Goal: Information Seeking & Learning: Learn about a topic

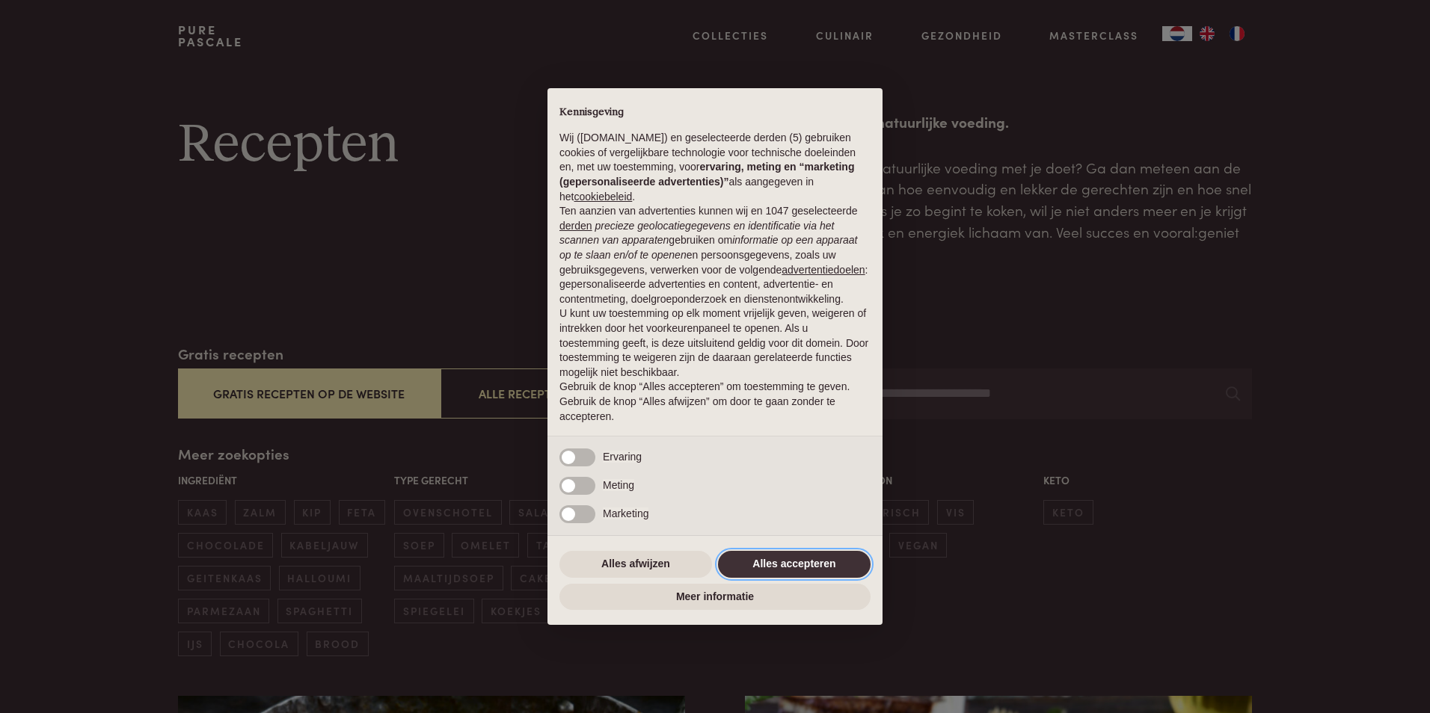
click at [814, 566] on button "Alles accepteren" at bounding box center [794, 564] width 153 height 27
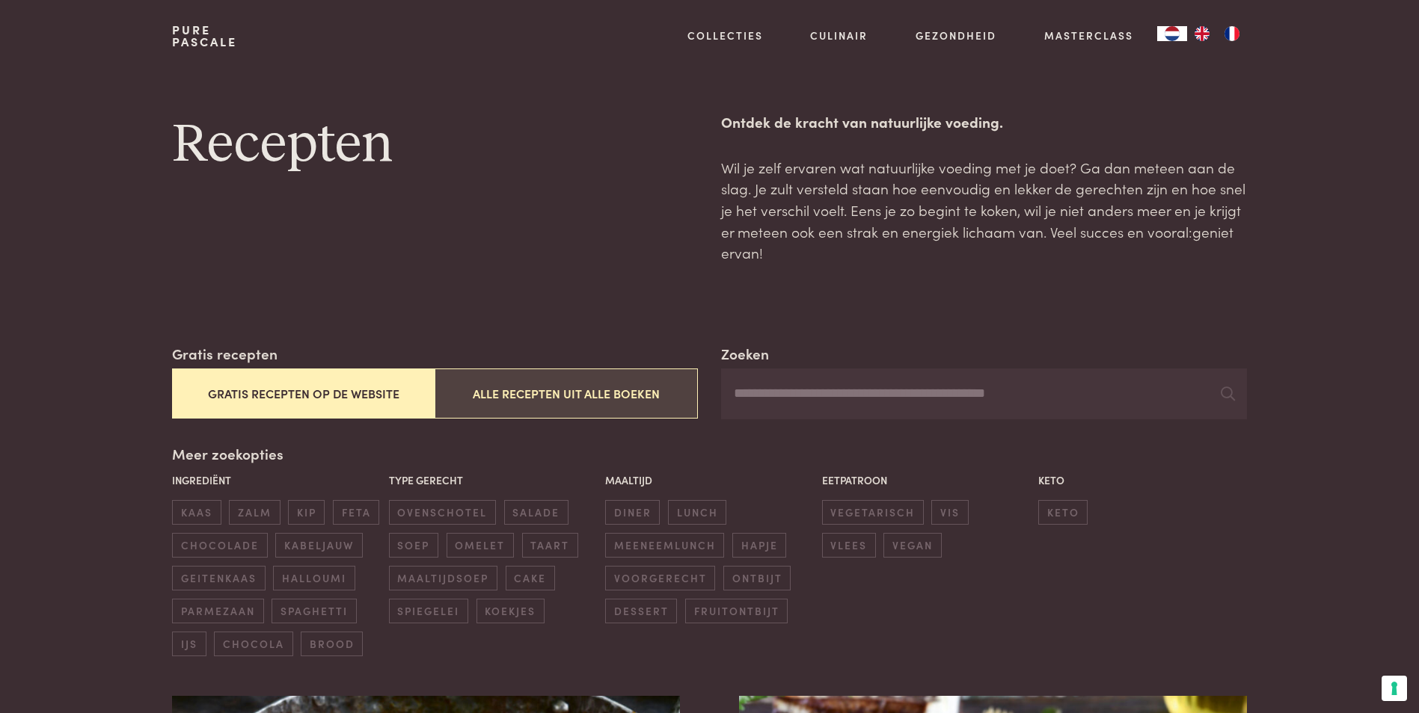
click at [567, 393] on button "Alle recepten uit alle boeken" at bounding box center [565, 394] width 262 height 50
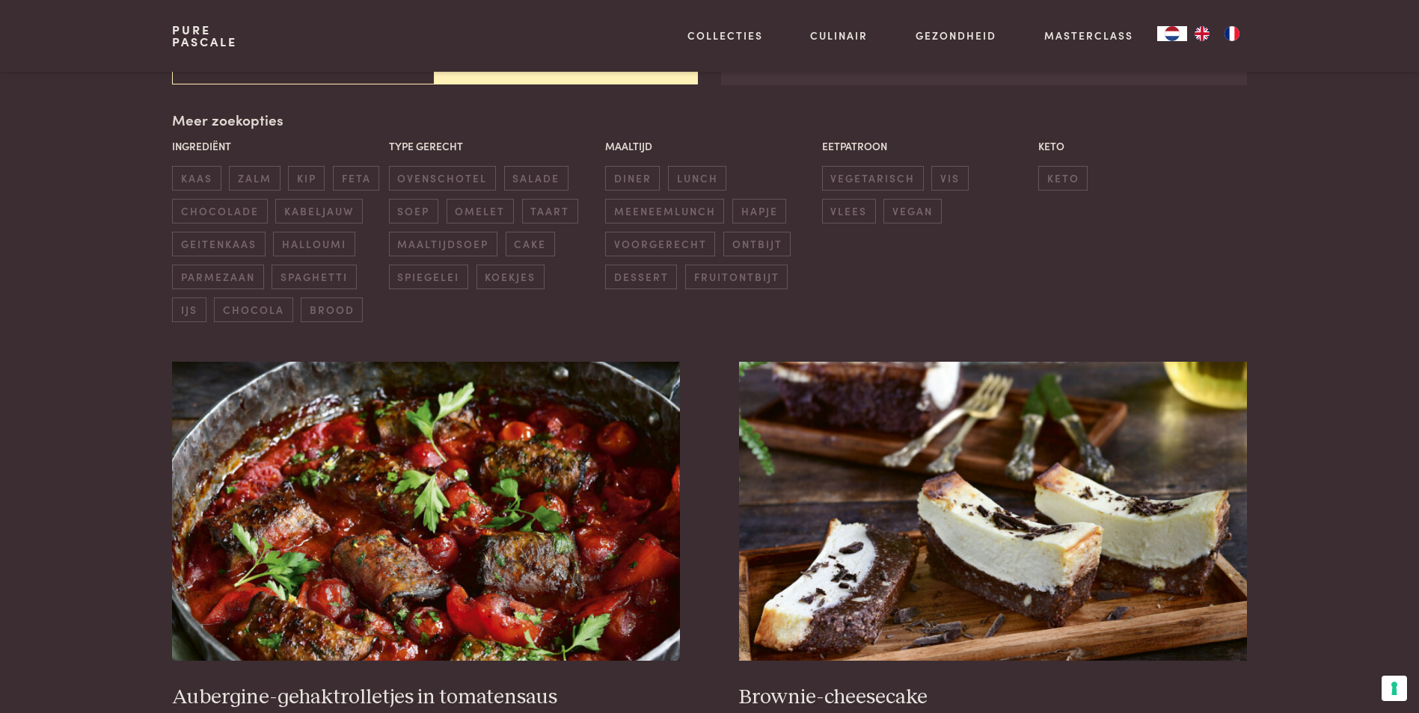
scroll to position [343, 0]
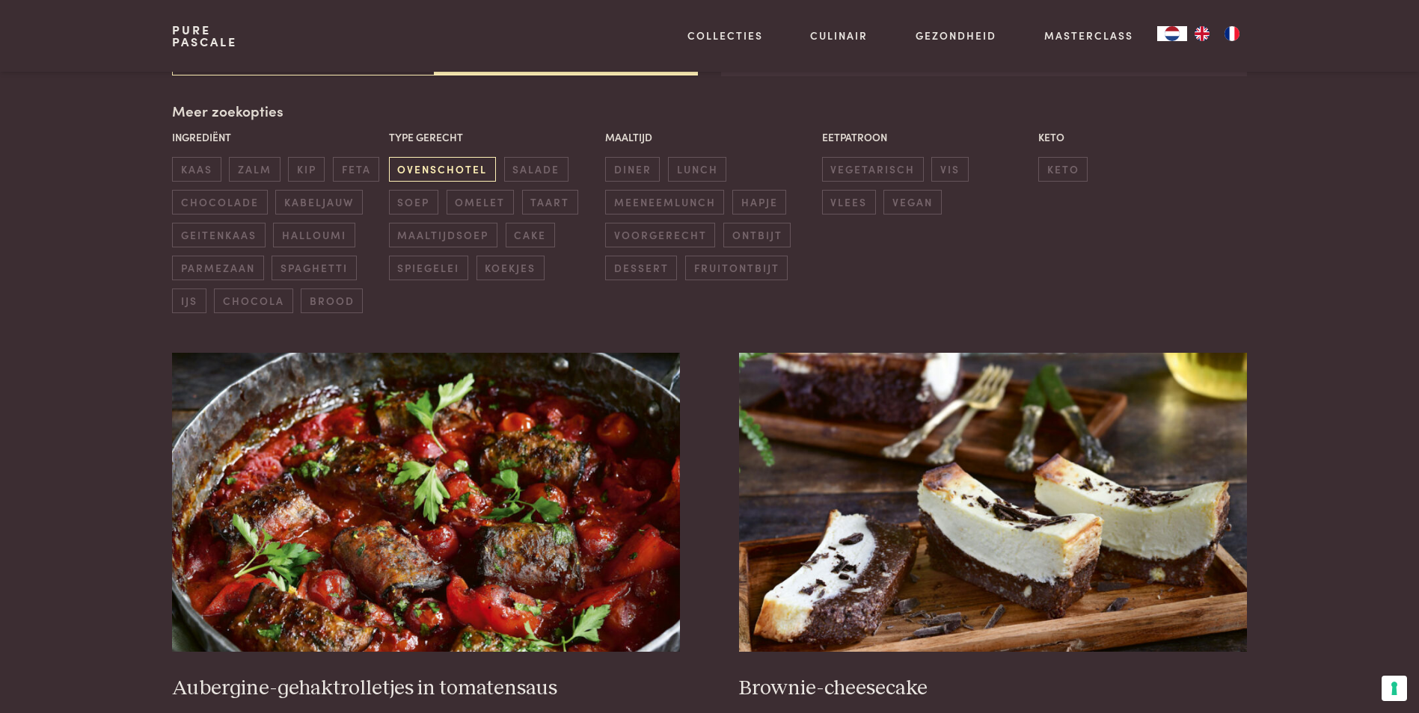
click at [467, 169] on span "ovenschotel" at bounding box center [442, 169] width 107 height 25
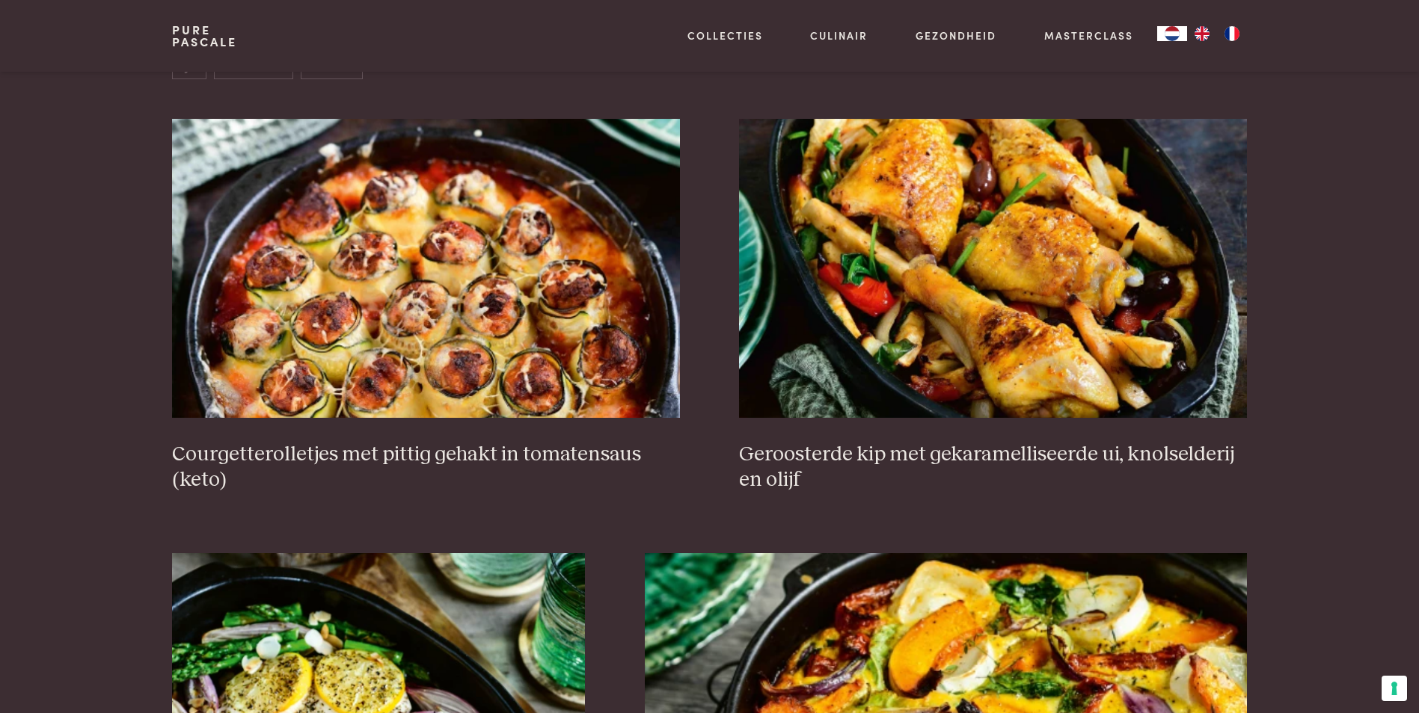
scroll to position [568, 0]
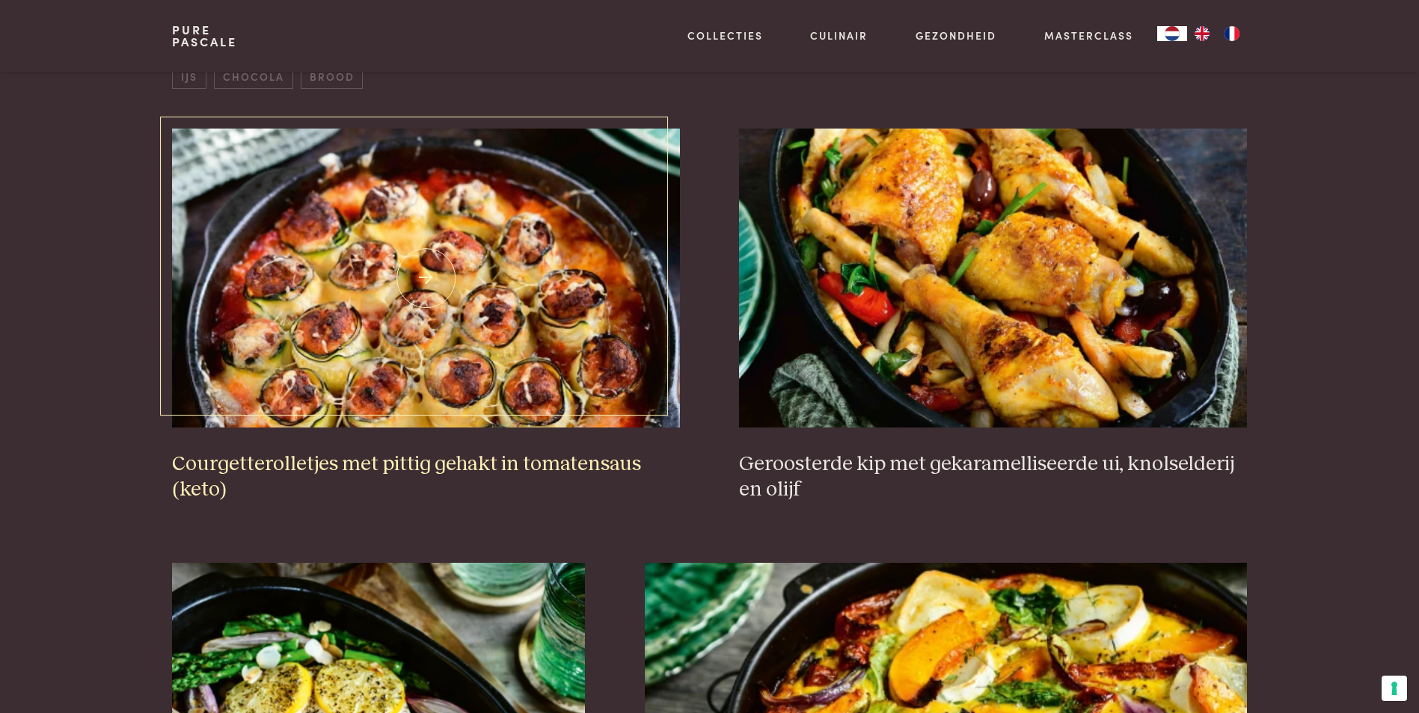
click at [328, 379] on img at bounding box center [425, 278] width 507 height 299
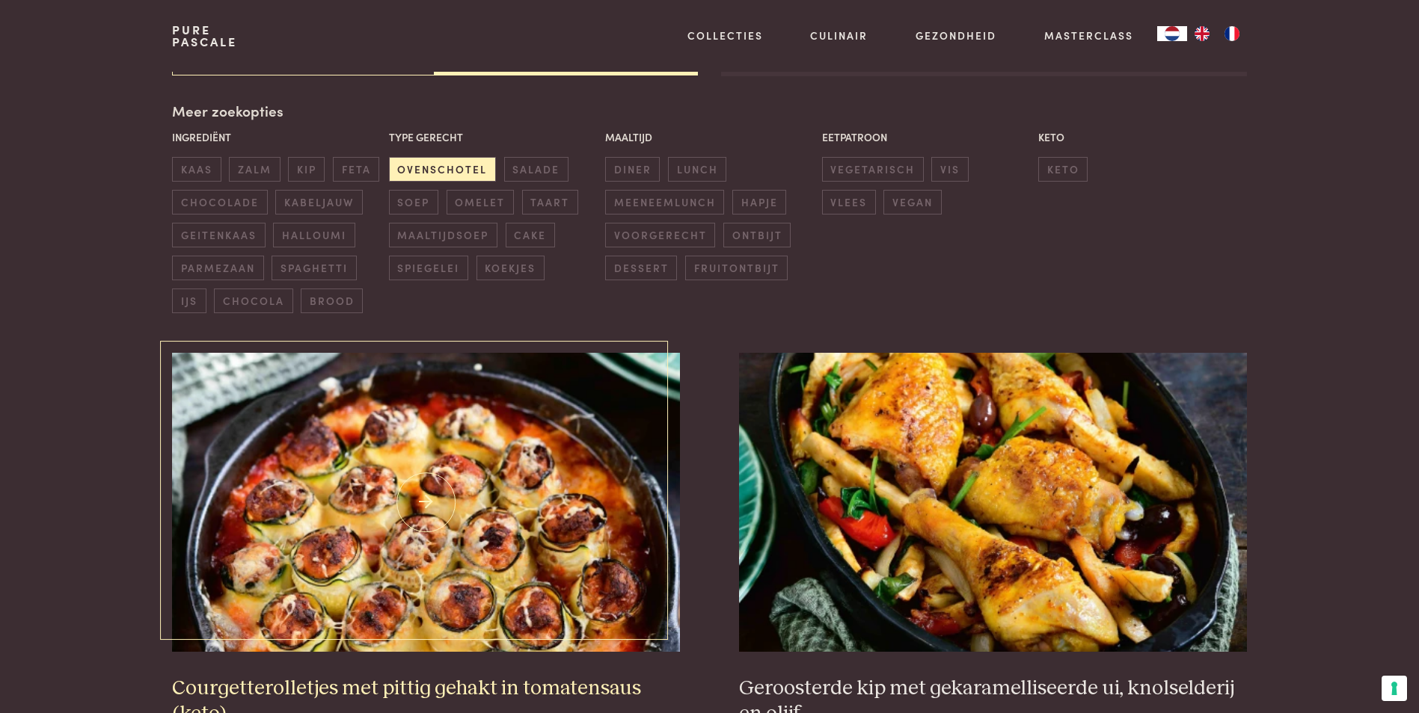
scroll to position [37, 0]
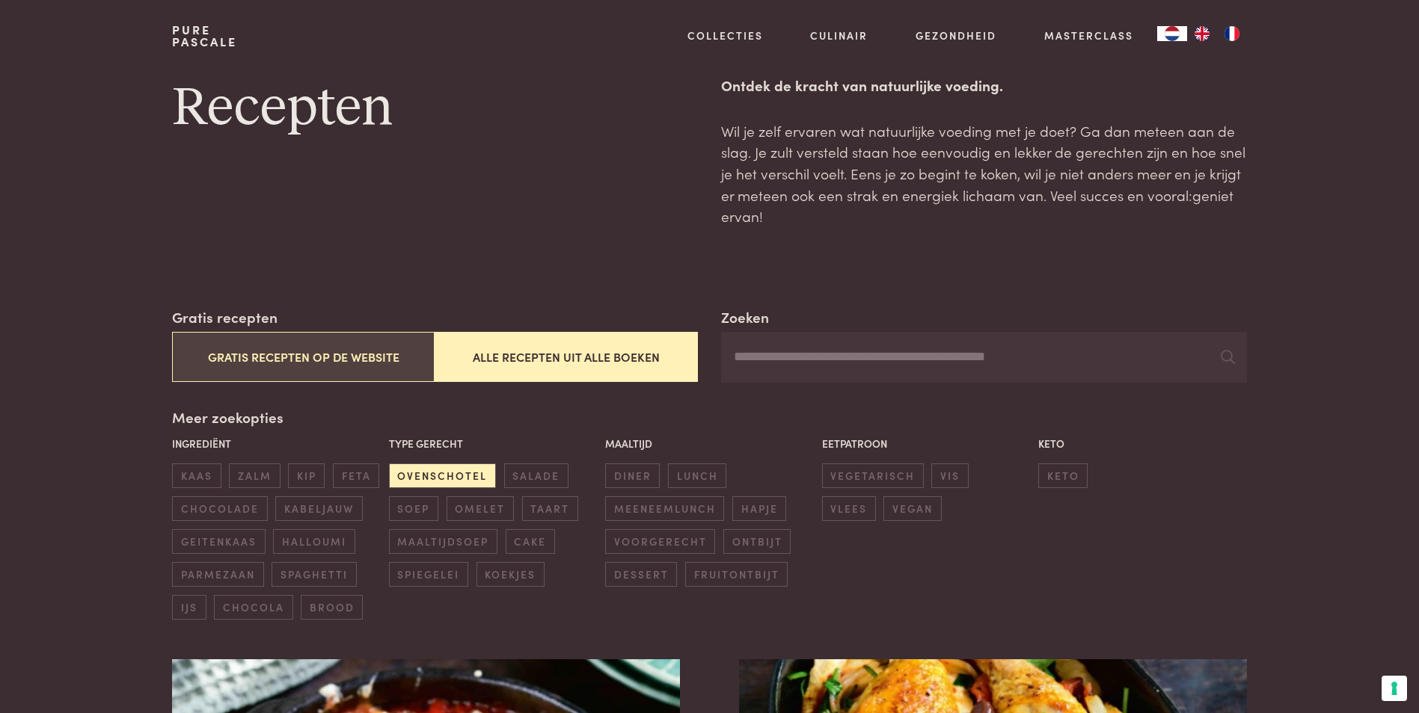
click at [262, 361] on button "Gratis recepten op de website" at bounding box center [303, 357] width 262 height 50
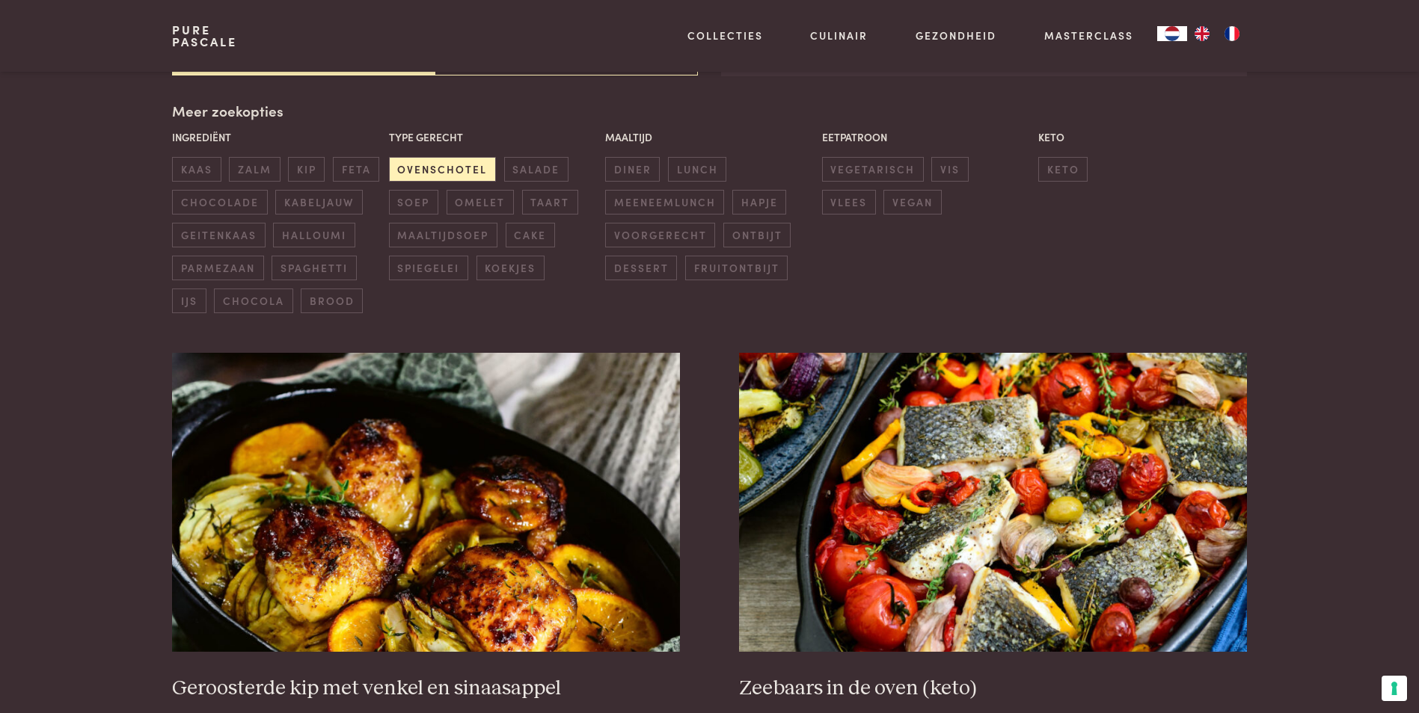
scroll to position [493, 0]
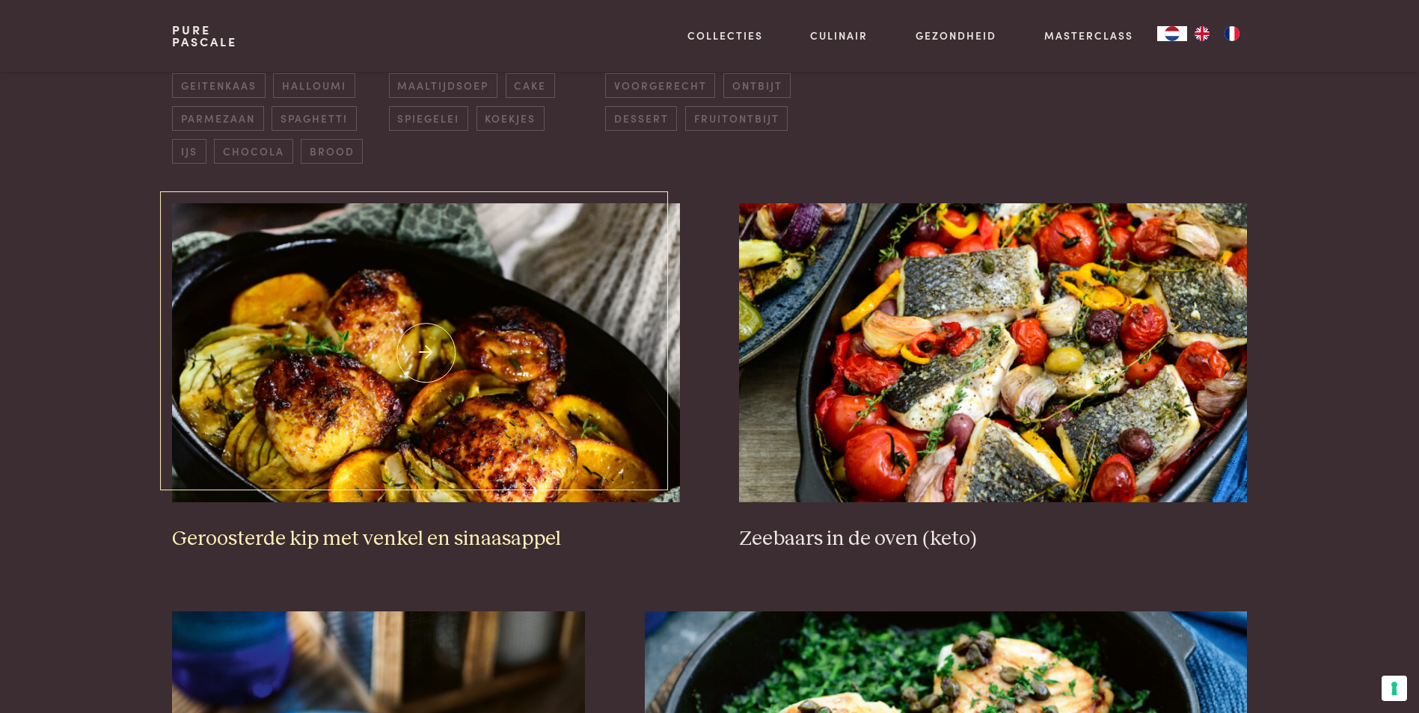
click at [320, 538] on h3 "Geroosterde kip met venkel en sinaasappel" at bounding box center [425, 539] width 507 height 26
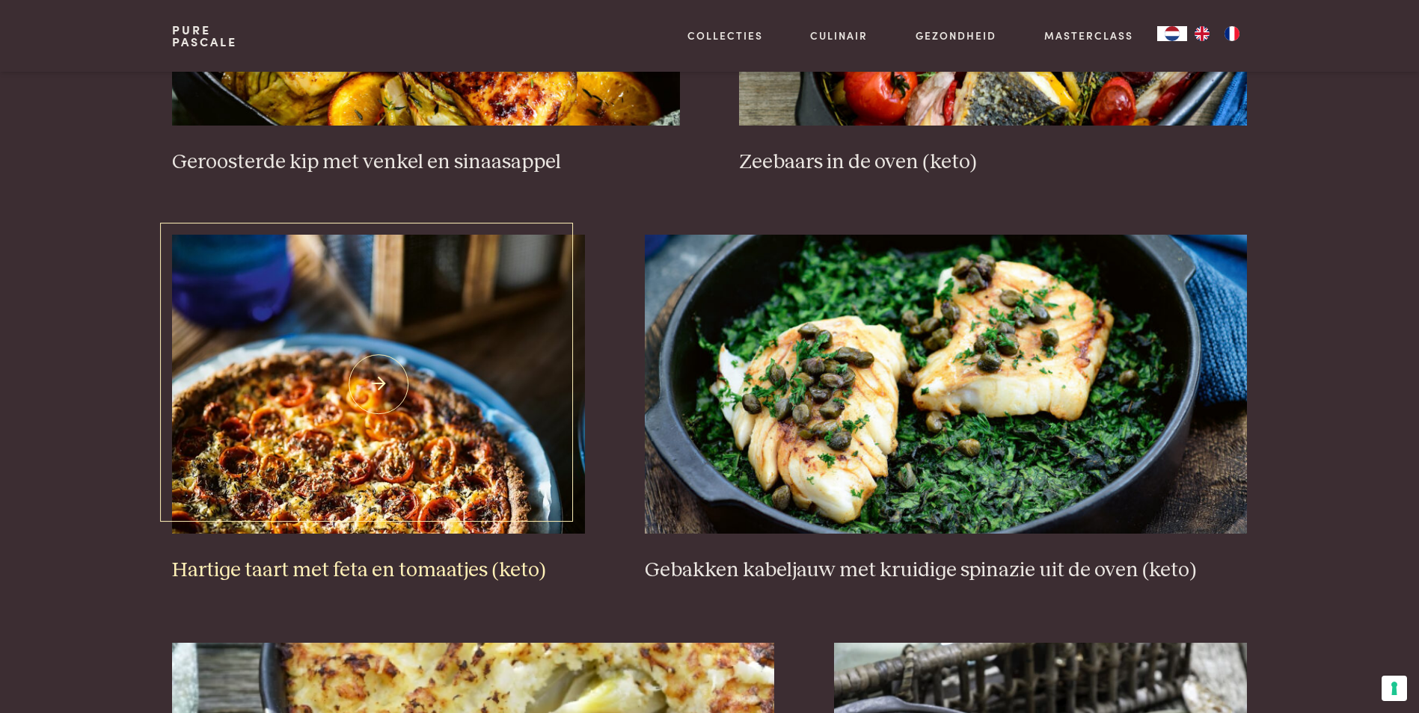
scroll to position [941, 0]
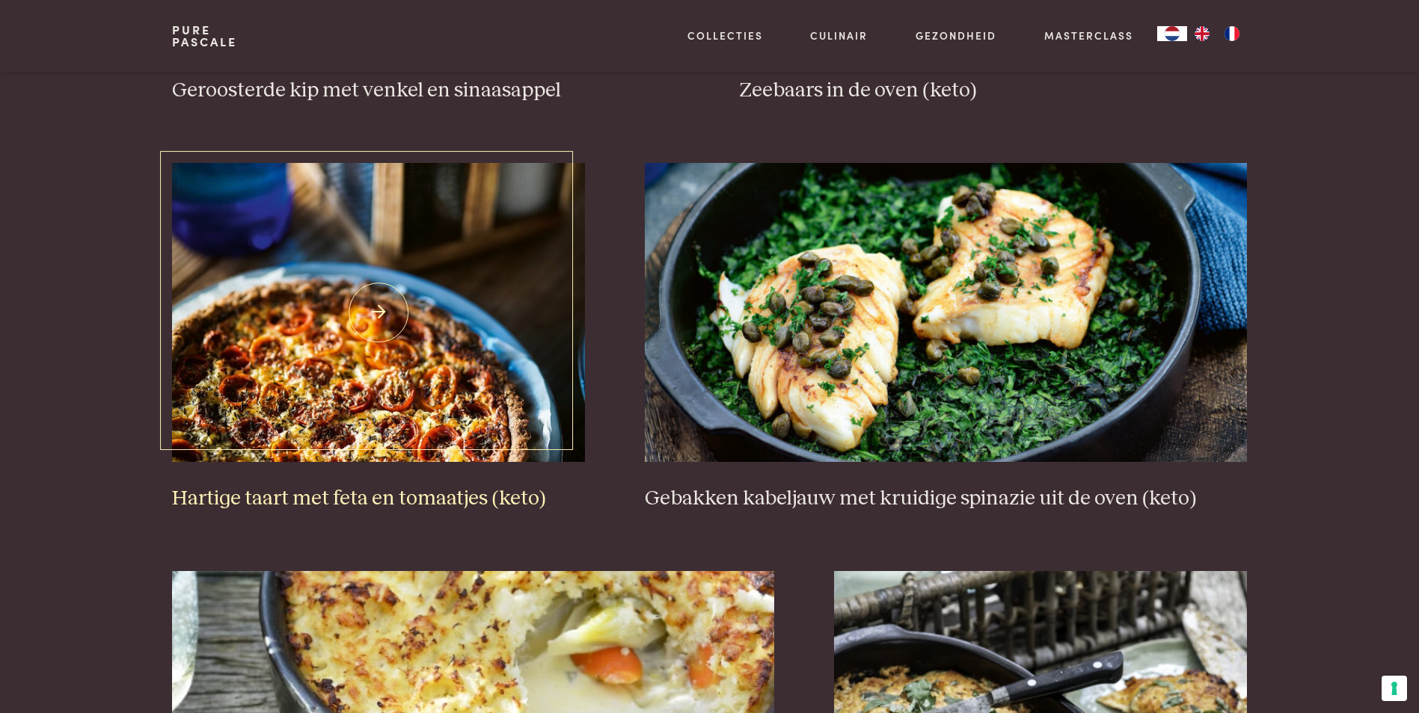
click at [266, 401] on img at bounding box center [378, 312] width 413 height 299
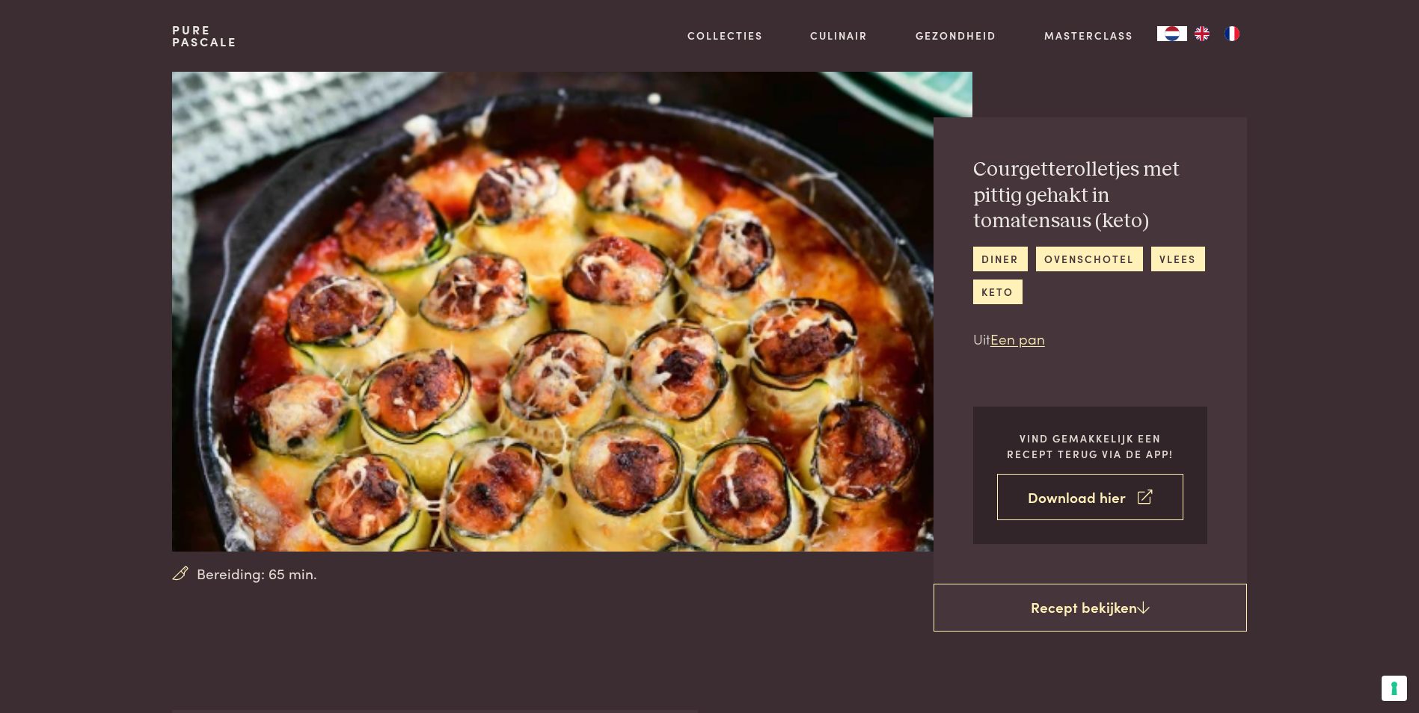
click at [1097, 506] on link "Download hier" at bounding box center [1090, 497] width 186 height 47
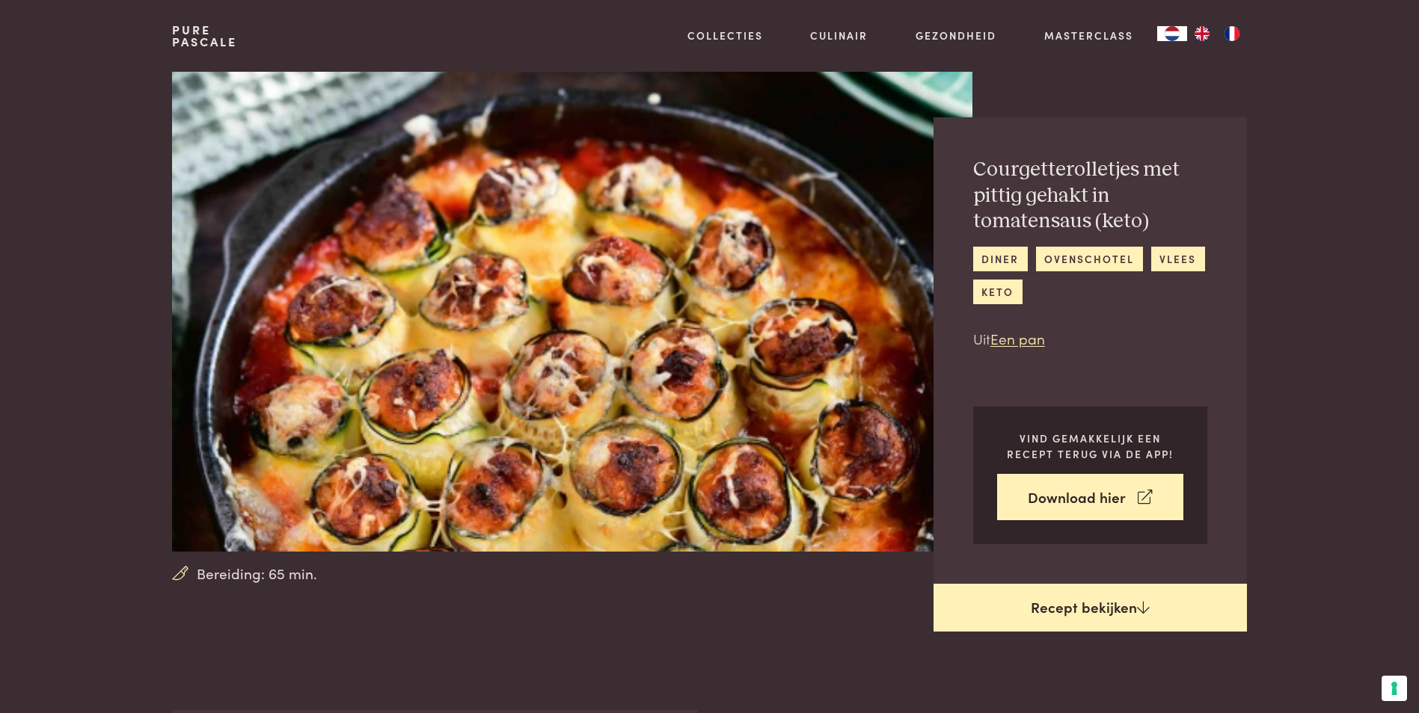
click at [1096, 609] on link "Recept bekijken" at bounding box center [1089, 608] width 313 height 48
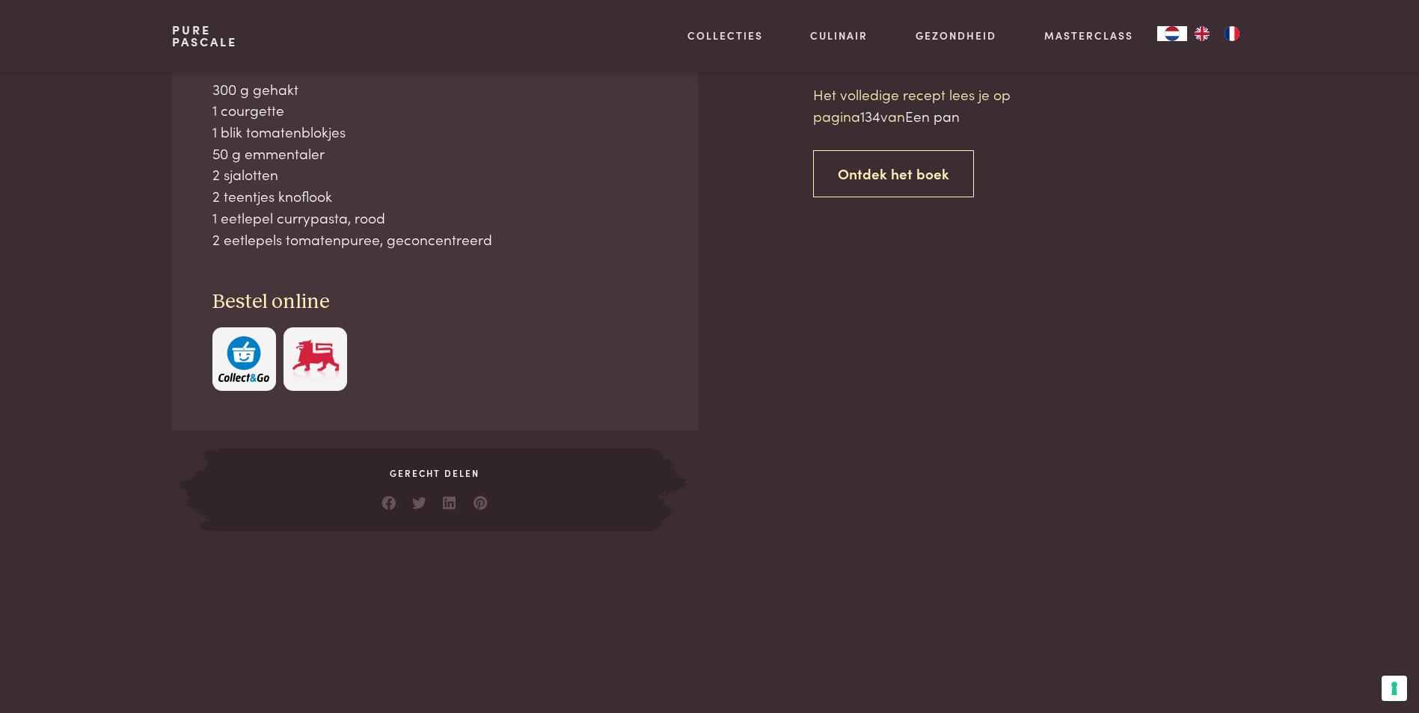
scroll to position [710, 0]
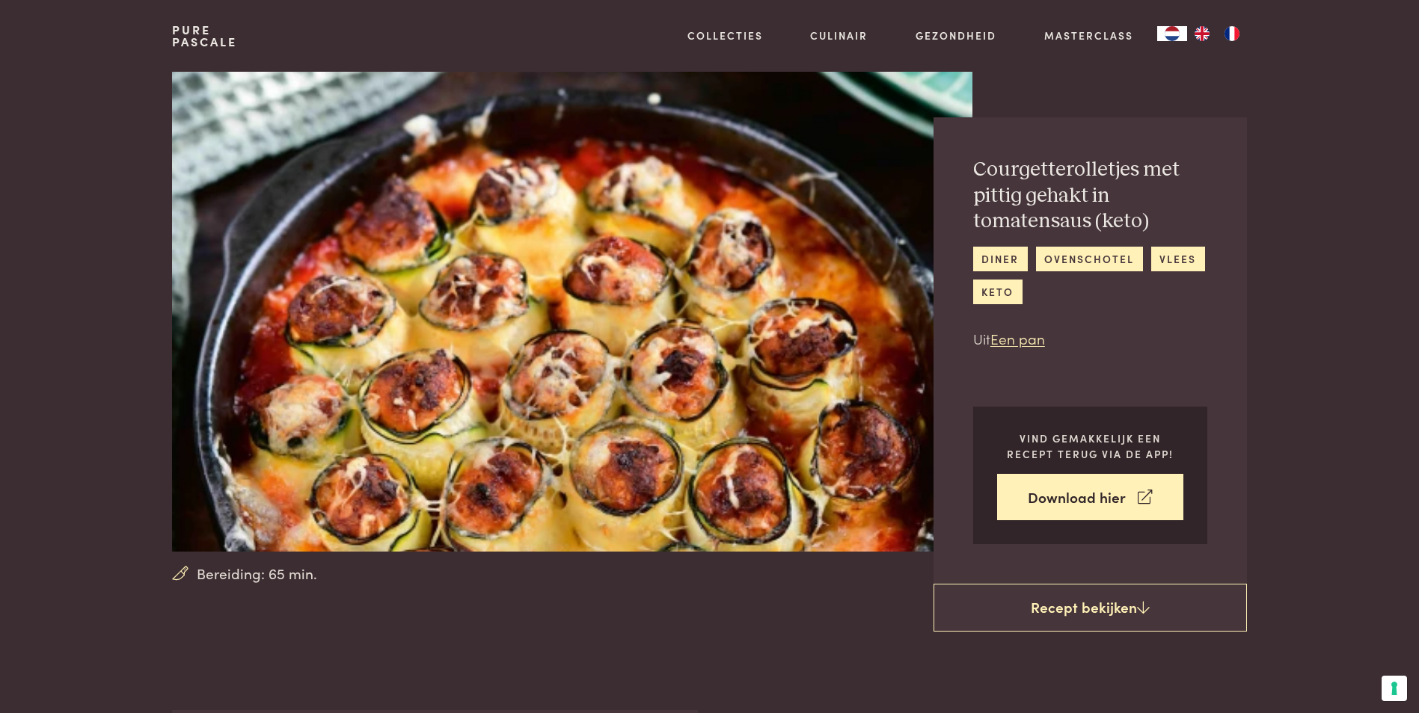
scroll to position [710, 0]
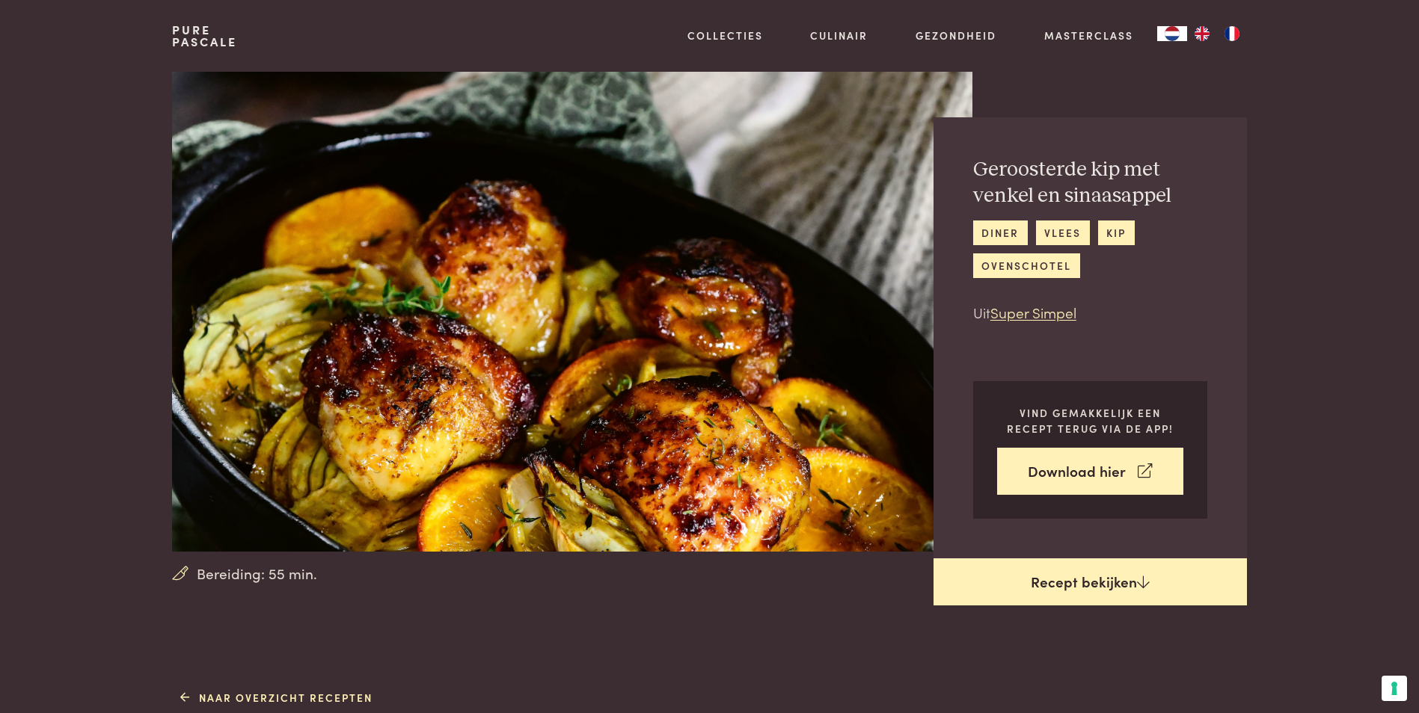
click at [1101, 583] on link "Recept bekijken" at bounding box center [1089, 583] width 313 height 48
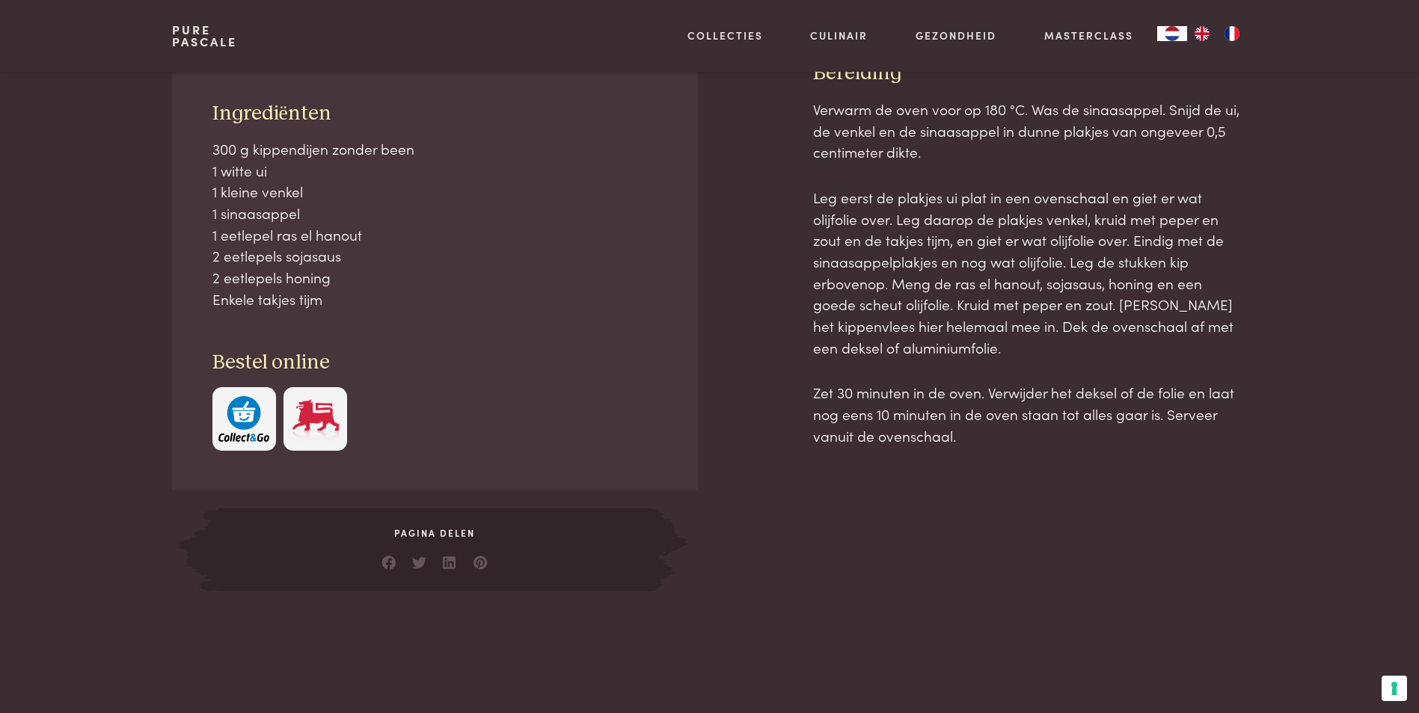
scroll to position [685, 0]
